Goal: Information Seeking & Learning: Learn about a topic

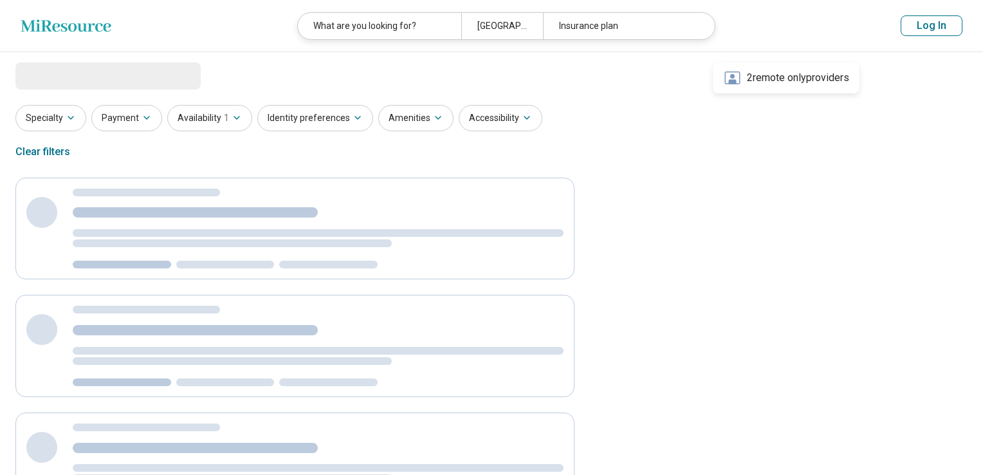
select select "***"
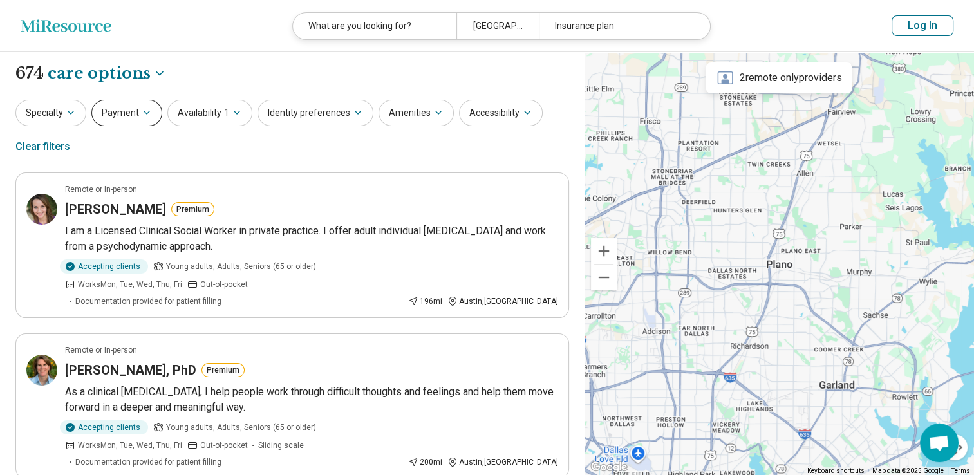
click at [129, 116] on button "Payment" at bounding box center [126, 113] width 71 height 26
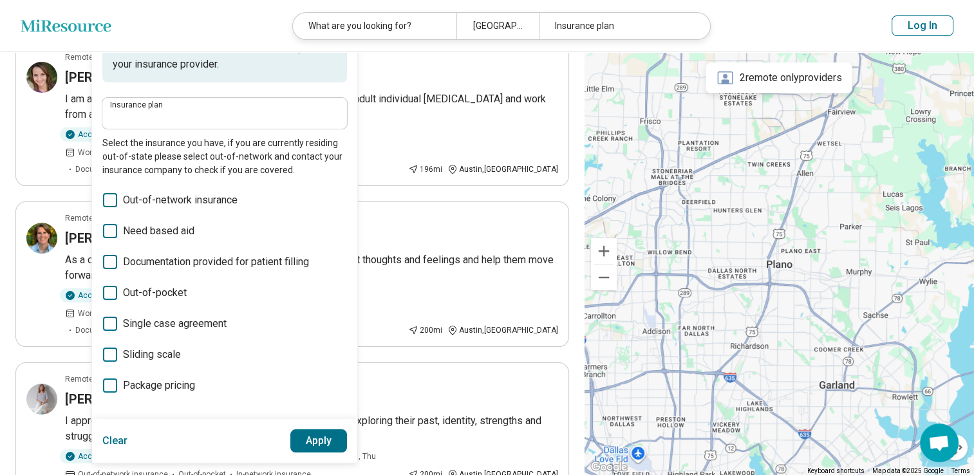
scroll to position [133, 0]
click at [102, 441] on button "Clear" at bounding box center [115, 440] width 26 height 23
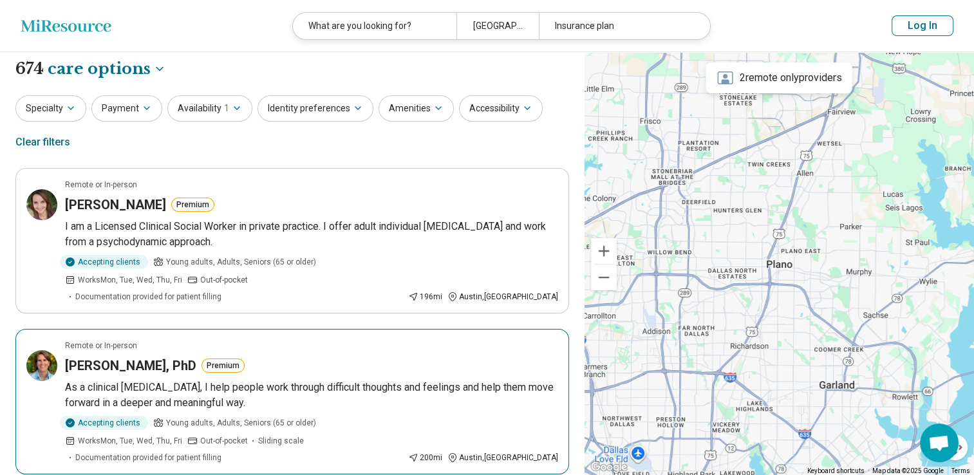
scroll to position [0, 0]
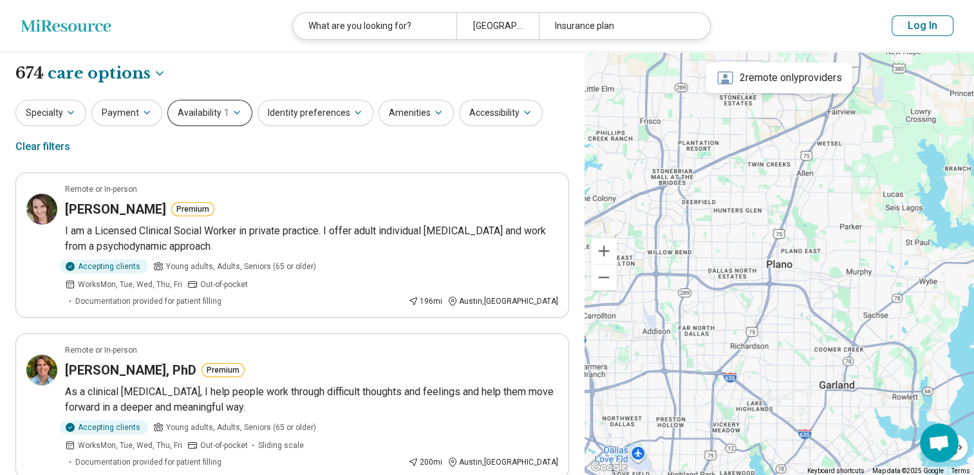
click at [224, 120] on button "Availability 1" at bounding box center [209, 113] width 85 height 26
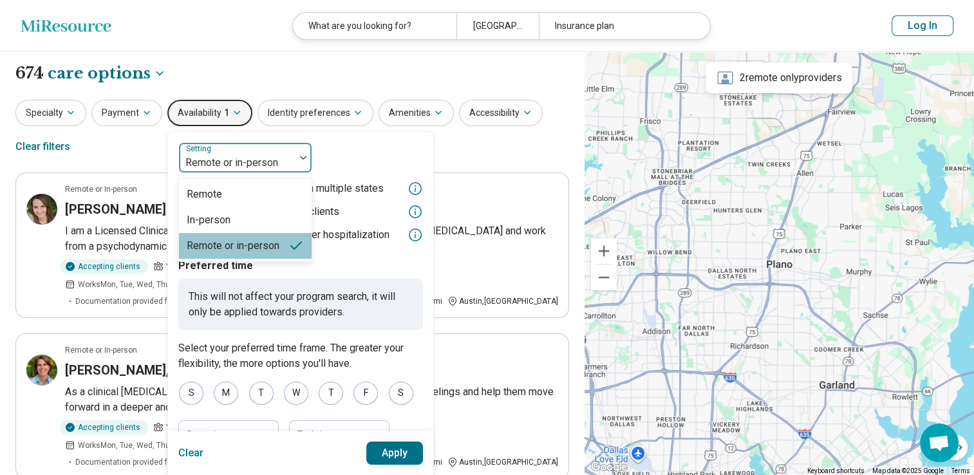
click at [273, 161] on div at bounding box center [237, 163] width 106 height 18
click at [231, 194] on div "Remote" at bounding box center [245, 194] width 133 height 26
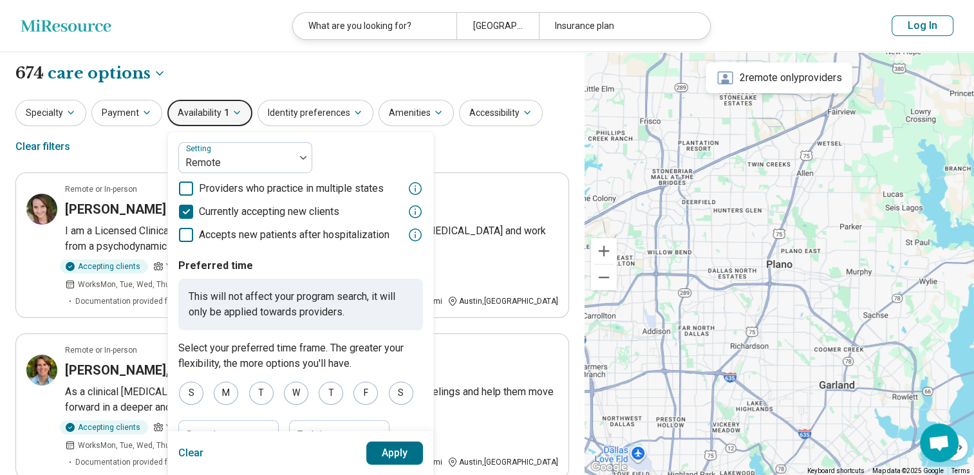
click at [383, 455] on button "Apply" at bounding box center [394, 452] width 57 height 23
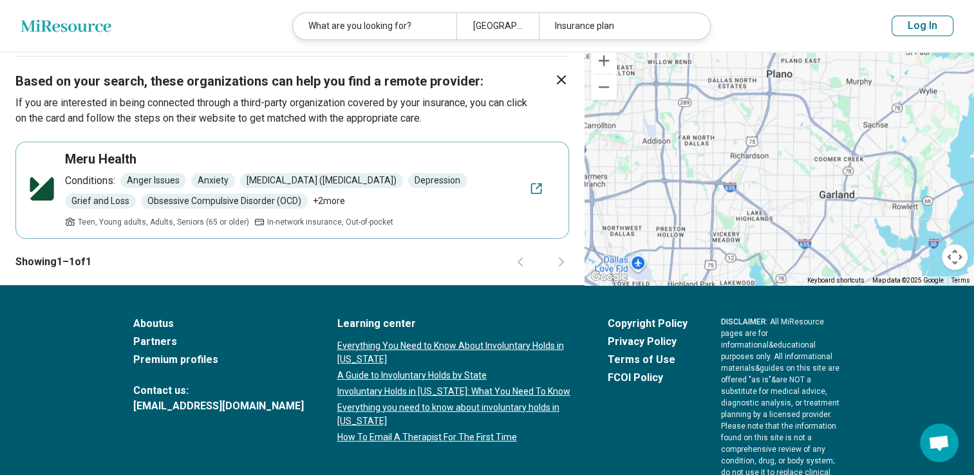
scroll to position [1673, 0]
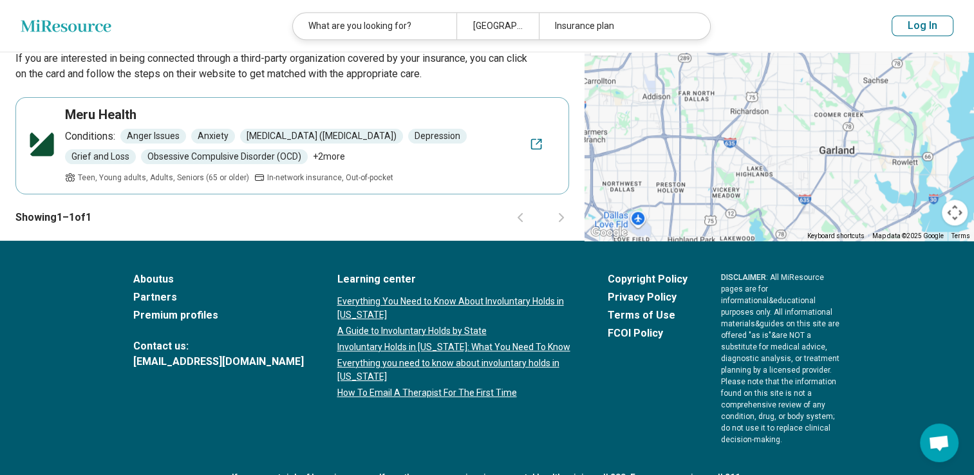
click at [148, 272] on link "About us" at bounding box center [218, 279] width 171 height 15
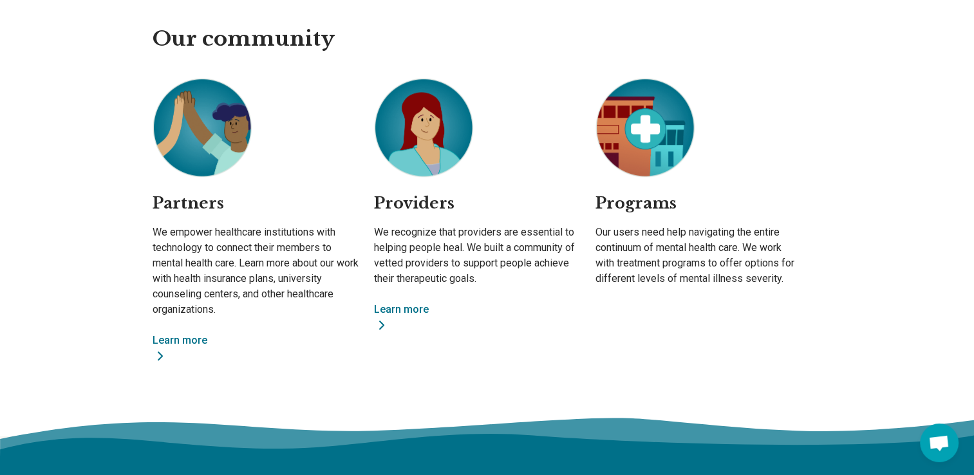
scroll to position [931, 0]
